Goal: Find specific page/section: Find specific page/section

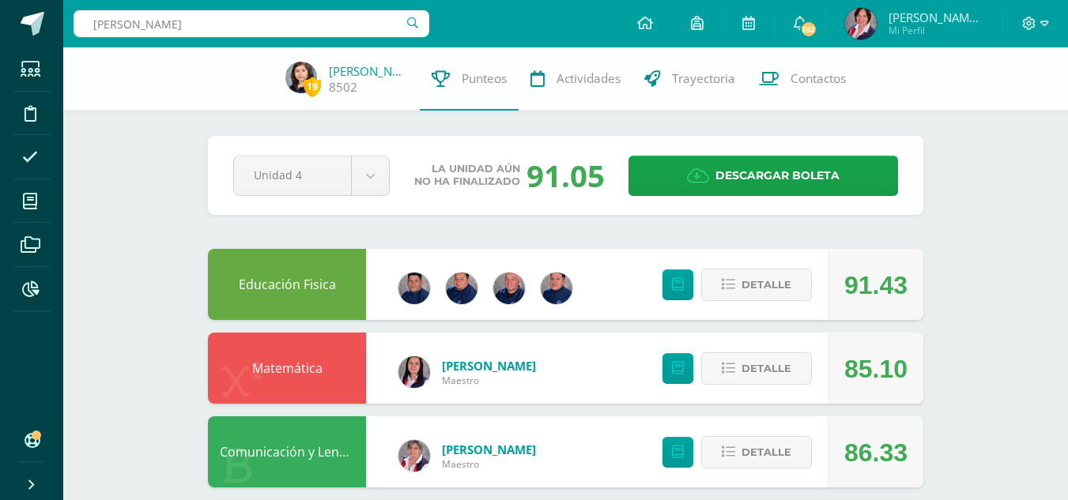
click at [362, 39] on div "ariana Aguilar ariana Aguilar" at bounding box center [252, 23] width 356 height 47
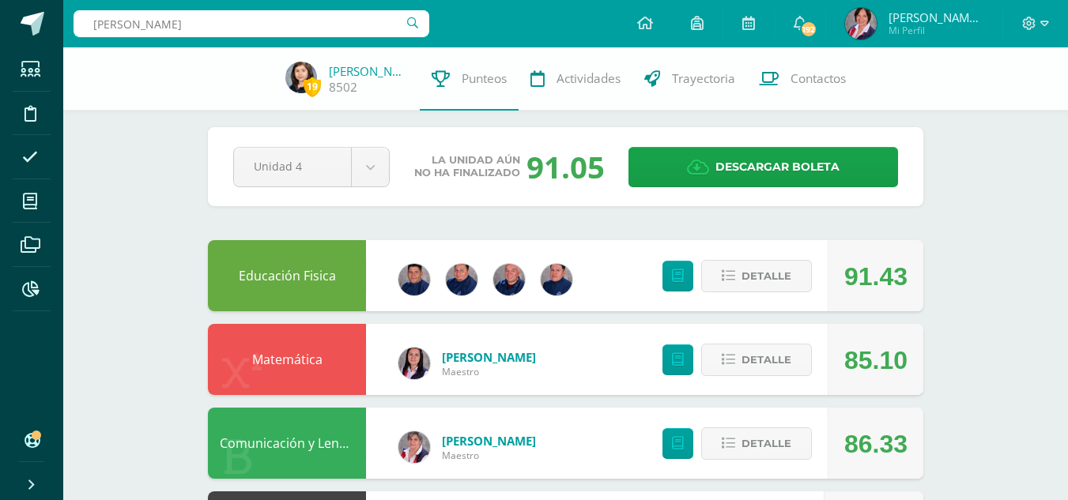
scroll to position [9, 0]
click at [188, 22] on input "ariana Aguilar" at bounding box center [252, 23] width 356 height 27
type input "ariana Aguilar"
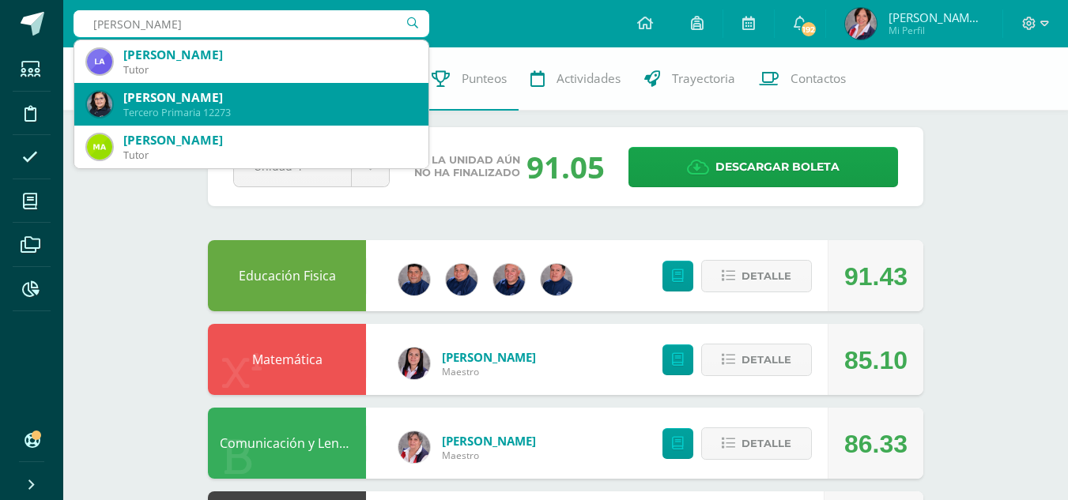
click at [243, 112] on div "Tercero Primaria 12273" at bounding box center [269, 112] width 292 height 13
